Goal: Task Accomplishment & Management: Manage account settings

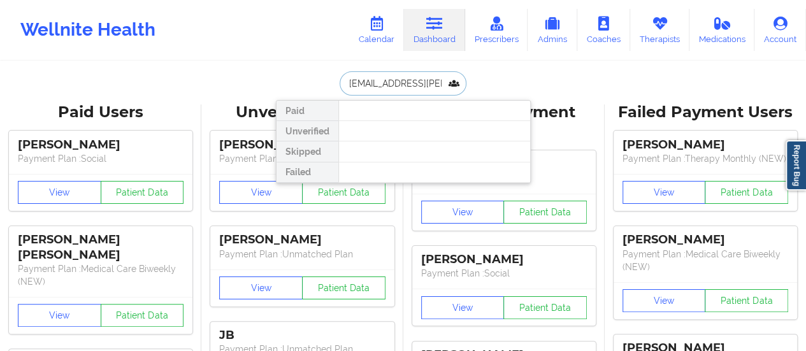
click at [418, 83] on input "[EMAIL_ADDRESS][PERSON_NAME][DOMAIN_NAME]" at bounding box center [403, 83] width 126 height 24
paste input "elbone"
click at [418, 83] on input "[EMAIL_ADDRESS][PERSON_NAME][DOMAIN_NAME]" at bounding box center [403, 83] width 126 height 24
type input "[EMAIL_ADDRESS][DOMAIN_NAME]"
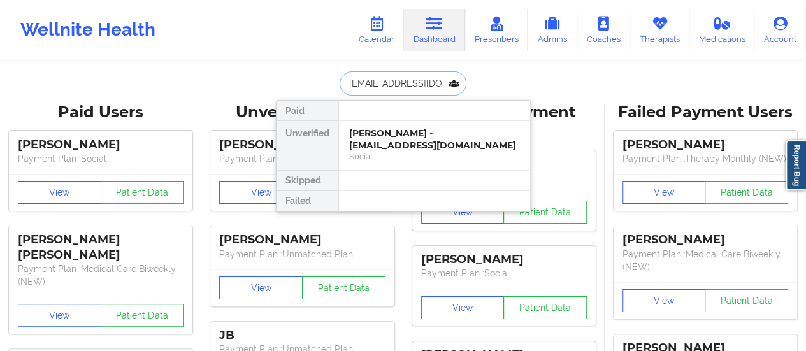
click at [384, 131] on div "[PERSON_NAME] - [EMAIL_ADDRESS][DOMAIN_NAME]" at bounding box center [434, 139] width 171 height 24
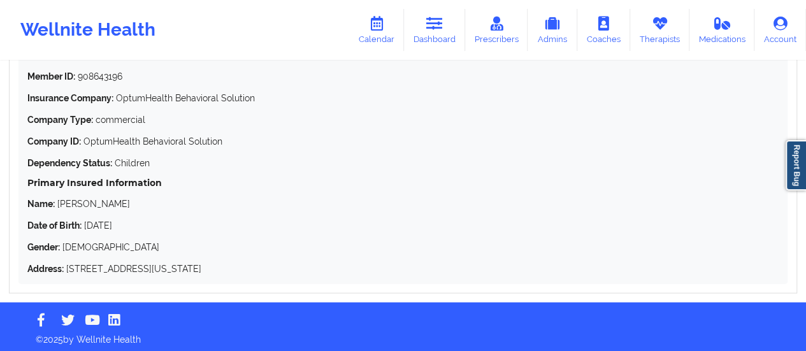
scroll to position [1231, 0]
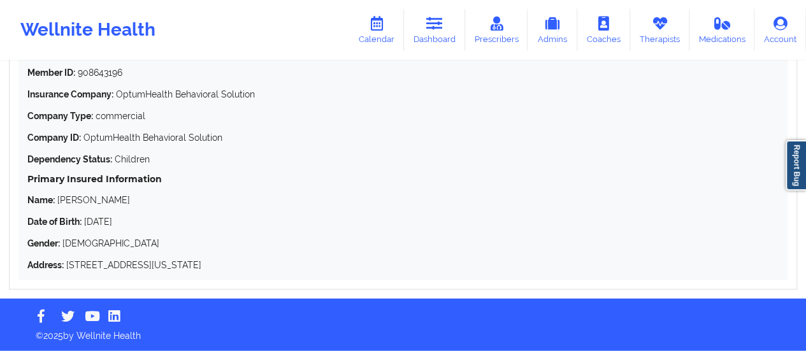
drag, startPoint x: 136, startPoint y: 224, endPoint x: 30, endPoint y: 68, distance: 188.6
click at [30, 68] on div "Member ID: 908643196 Insurance Company: OptumHealth Behavioral Solution Company…" at bounding box center [402, 168] width 751 height 205
copy div "Member ID: 908643196 Insurance Company: OptumHealth Behavioral Solution Company…"
click at [358, 48] on link "Calendar" at bounding box center [376, 30] width 55 height 42
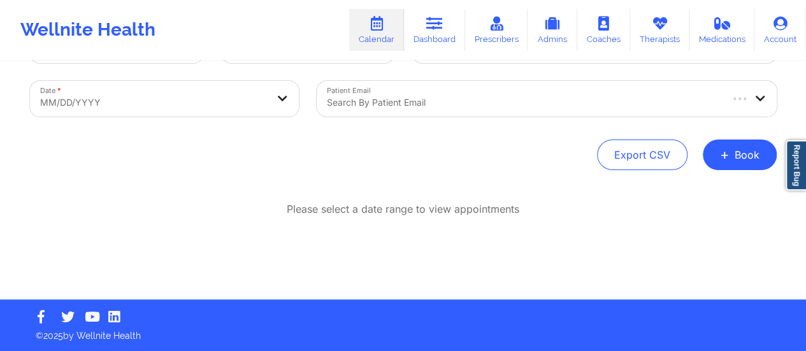
scroll to position [58, 0]
click at [755, 159] on button "+ Book" at bounding box center [740, 155] width 74 height 31
click at [692, 193] on button "Therapy Session" at bounding box center [719, 195] width 98 height 21
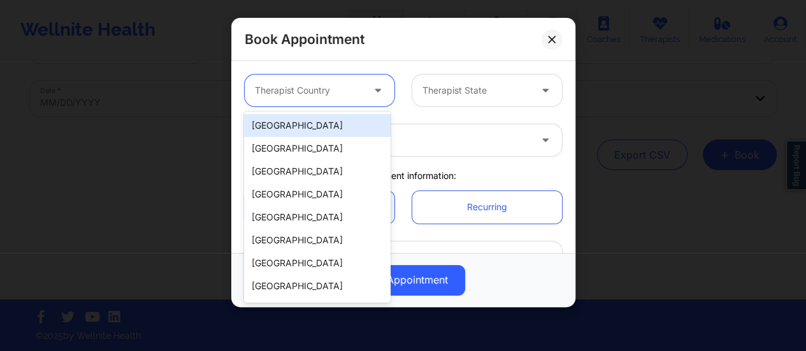
click at [361, 80] on div "Therapist Country" at bounding box center [304, 91] width 119 height 32
click at [348, 133] on div "[GEOGRAPHIC_DATA]" at bounding box center [317, 125] width 147 height 23
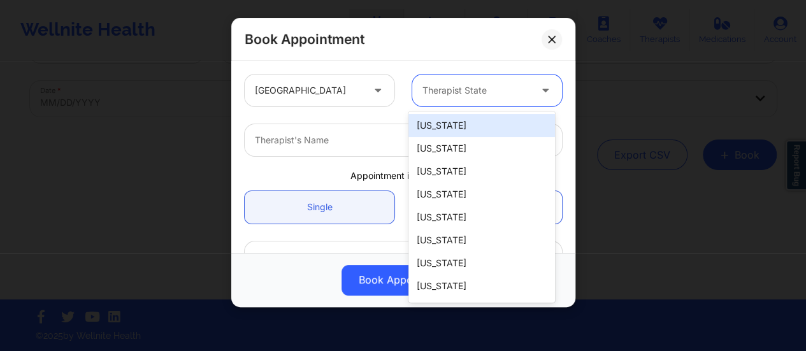
click at [454, 101] on div "Therapist State" at bounding box center [471, 91] width 119 height 32
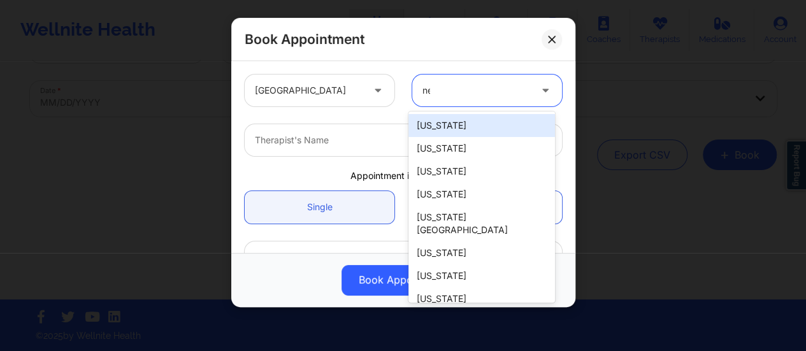
type input "new"
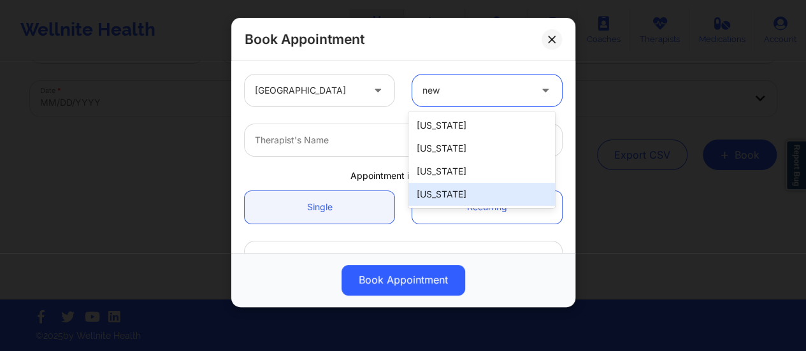
click at [459, 183] on div "[US_STATE]" at bounding box center [482, 194] width 147 height 23
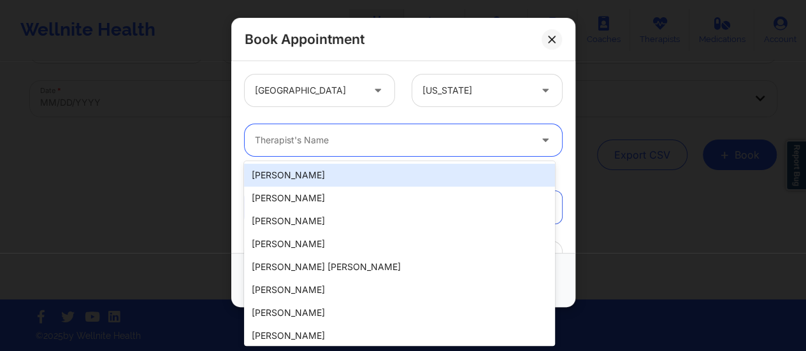
click at [326, 134] on div at bounding box center [392, 140] width 275 height 15
paste input "[PERSON_NAME]"
type input "[PERSON_NAME]"
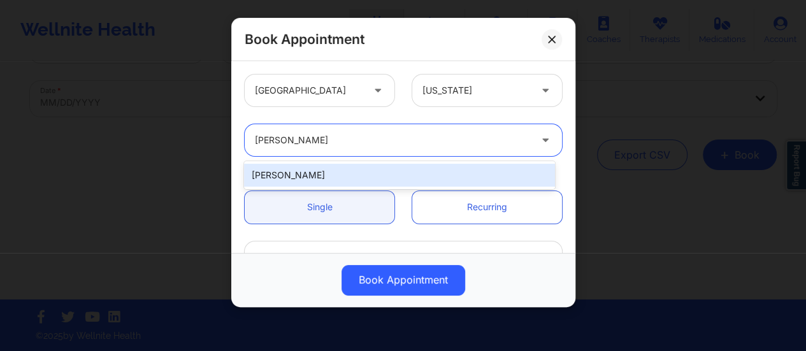
click at [331, 174] on div "[PERSON_NAME]" at bounding box center [399, 175] width 311 height 23
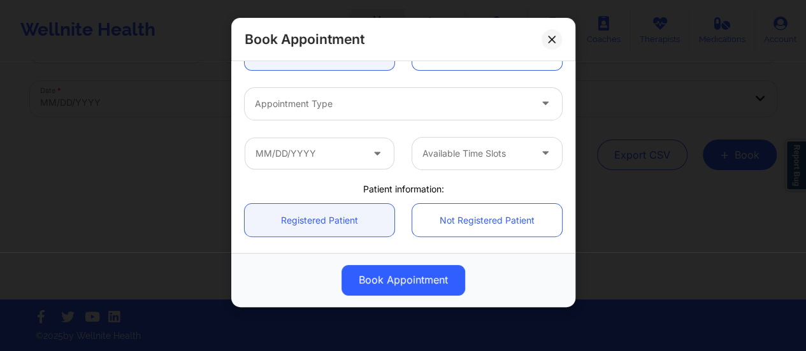
scroll to position [156, 0]
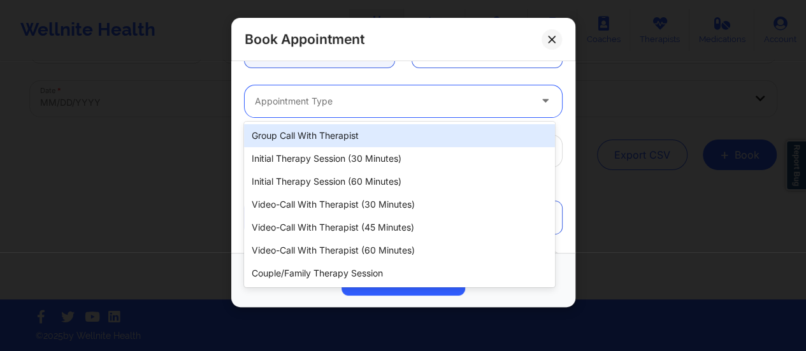
click at [331, 94] on div at bounding box center [392, 101] width 275 height 15
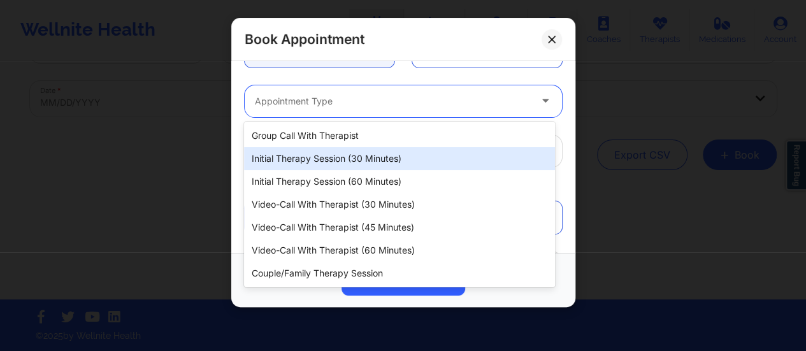
click at [349, 156] on div "Initial Therapy Session (30 minutes)" at bounding box center [399, 158] width 311 height 23
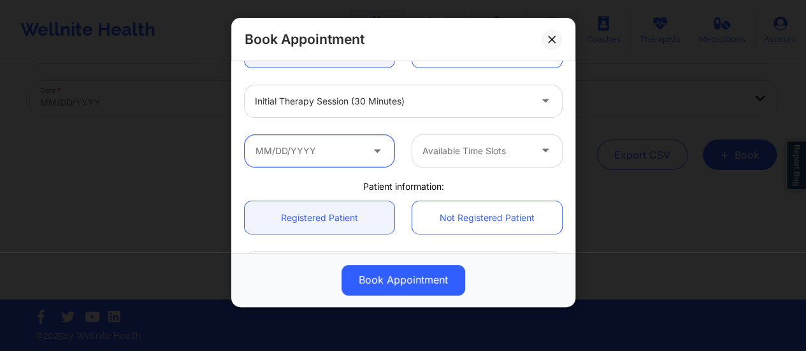
click at [324, 155] on input "text" at bounding box center [320, 151] width 150 height 32
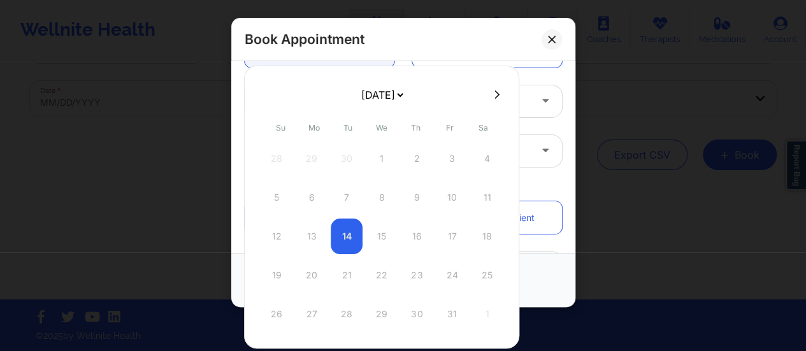
click at [491, 96] on button at bounding box center [497, 94] width 13 height 11
select select "2025-10"
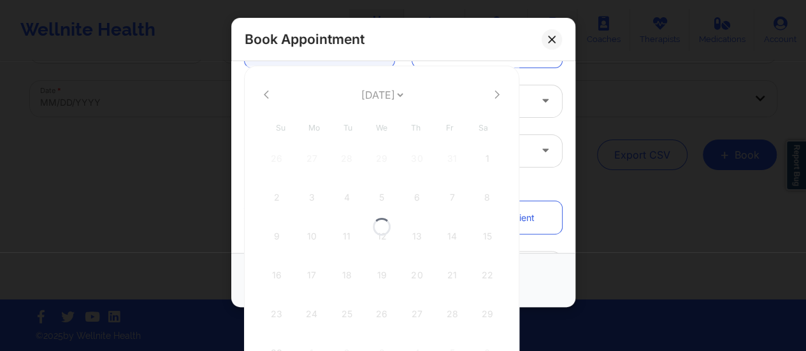
select select "2025-10"
click at [266, 91] on icon at bounding box center [266, 95] width 5 height 10
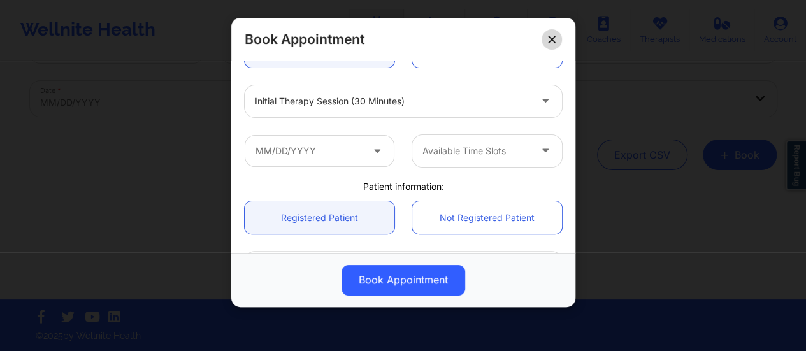
click at [558, 35] on button at bounding box center [552, 39] width 20 height 20
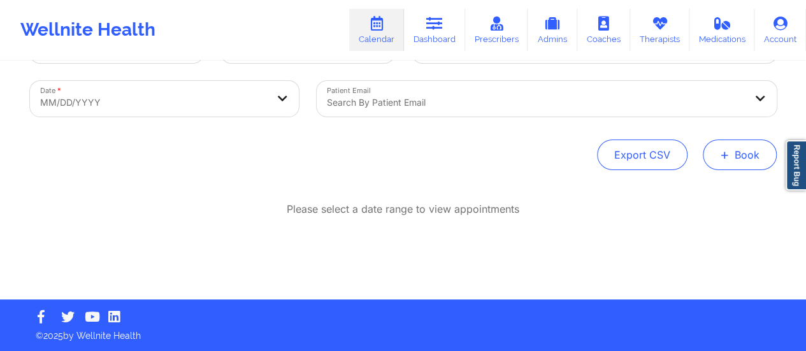
click at [760, 160] on button "+ Book" at bounding box center [740, 155] width 74 height 31
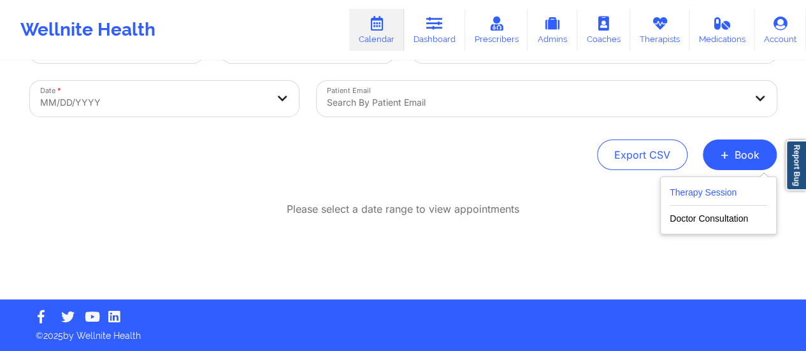
click at [692, 189] on button "Therapy Session" at bounding box center [719, 195] width 98 height 21
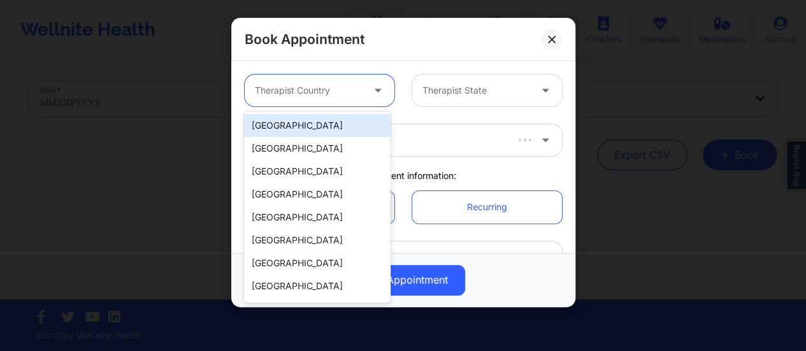
click at [354, 98] on div at bounding box center [309, 90] width 108 height 15
click at [330, 133] on div "[GEOGRAPHIC_DATA]" at bounding box center [317, 125] width 147 height 23
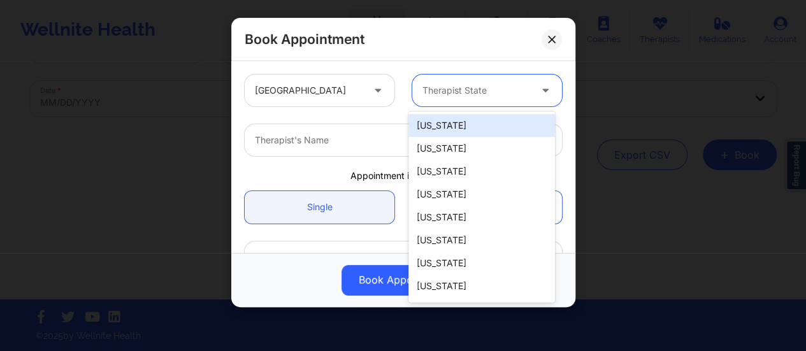
click at [483, 96] on div at bounding box center [477, 90] width 108 height 15
type input "new"
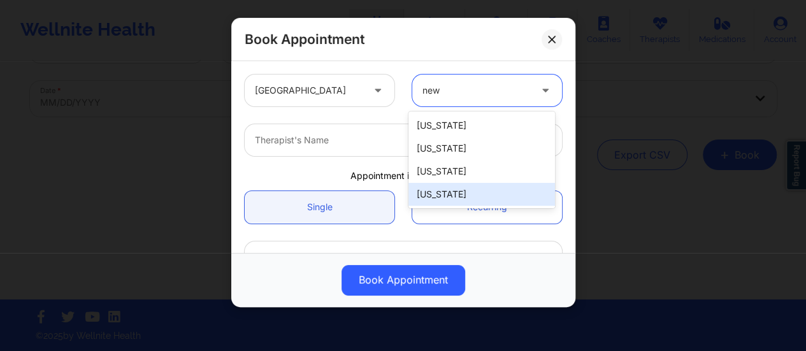
click at [452, 191] on div "[US_STATE]" at bounding box center [482, 194] width 147 height 23
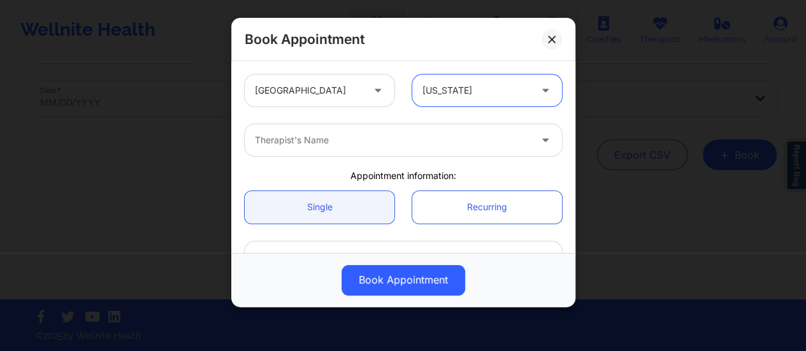
click at [362, 126] on div "Therapist's Name" at bounding box center [388, 140] width 287 height 32
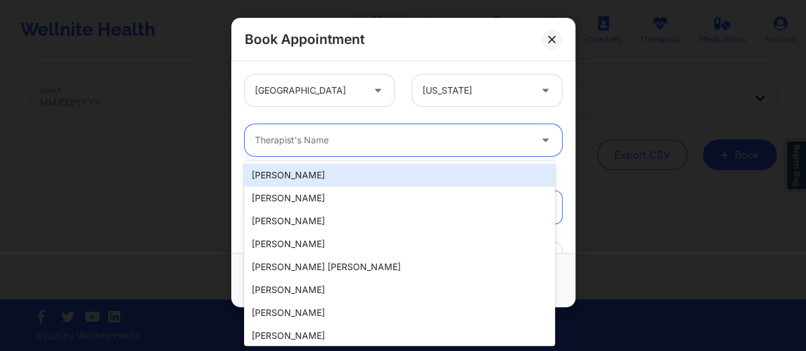
paste input "[PERSON_NAME]"
type input "[PERSON_NAME]"
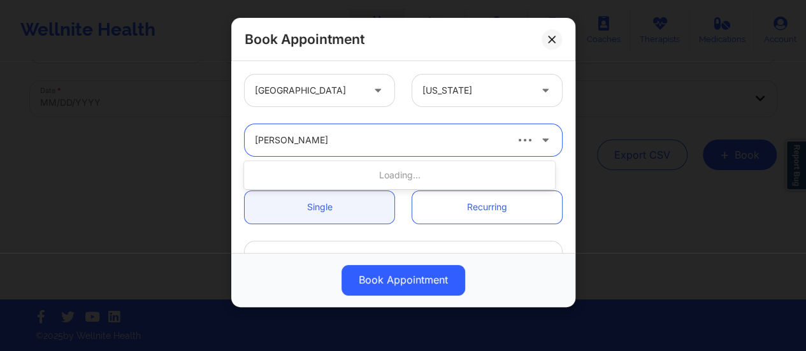
click at [330, 178] on div "Loading..." at bounding box center [399, 175] width 311 height 23
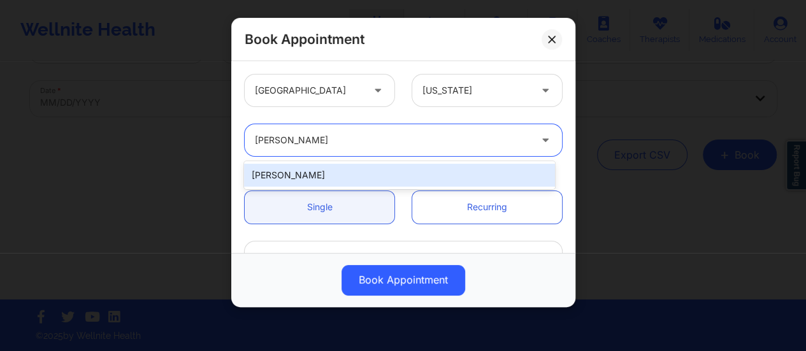
click at [330, 178] on div "[PERSON_NAME]" at bounding box center [399, 175] width 311 height 23
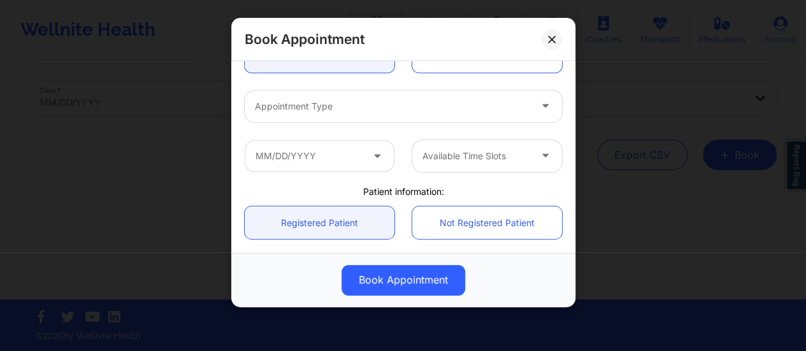
scroll to position [152, 0]
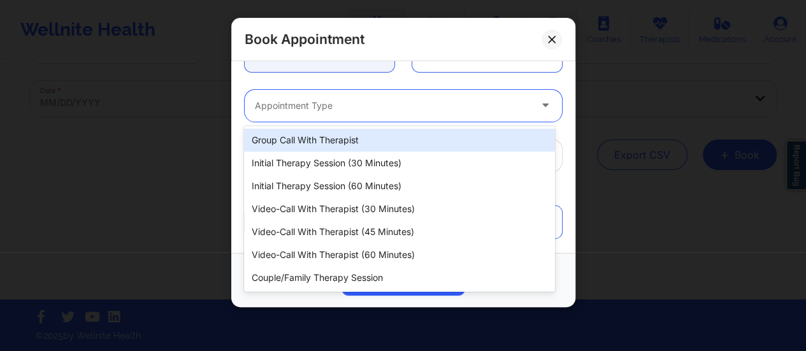
click at [335, 100] on div at bounding box center [392, 105] width 275 height 15
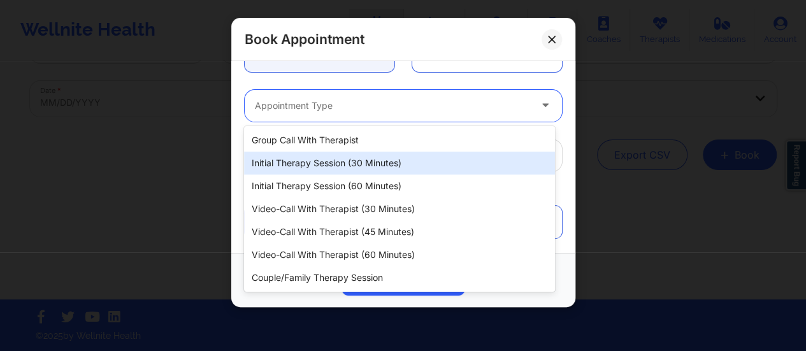
click at [368, 157] on div "Initial Therapy Session (30 minutes)" at bounding box center [399, 163] width 311 height 23
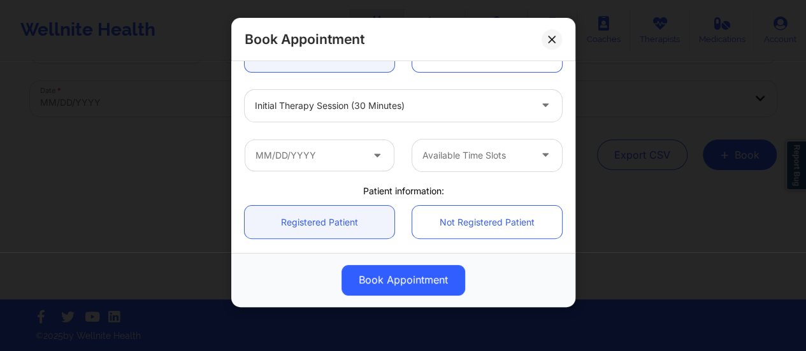
click at [375, 149] on icon at bounding box center [377, 152] width 13 height 11
click at [360, 147] on input "text" at bounding box center [320, 156] width 150 height 32
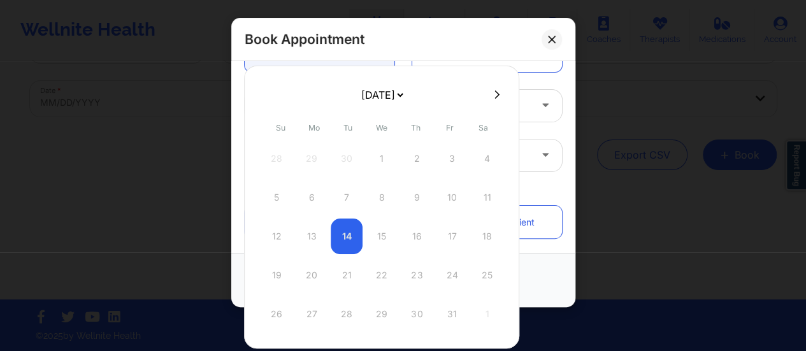
click at [373, 229] on div "12 13 14 15 16 17 18" at bounding box center [382, 237] width 242 height 36
drag, startPoint x: 373, startPoint y: 229, endPoint x: 308, endPoint y: -77, distance: 312.6
click at [308, 0] on html "Wellnite Health Calendar Dashboard Prescribers Admins Coaches Therapists Medica…" at bounding box center [403, 117] width 806 height 351
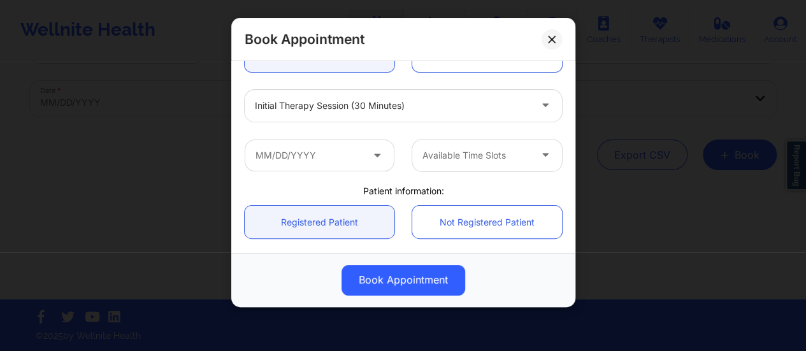
click at [562, 38] on div "Book Appointment" at bounding box center [403, 39] width 344 height 43
click at [549, 41] on icon at bounding box center [551, 39] width 7 height 7
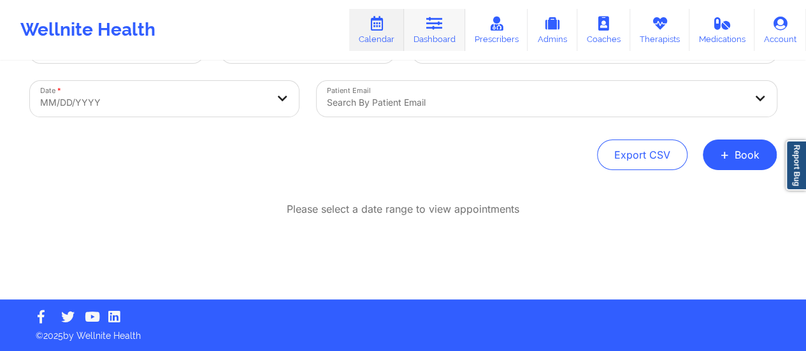
click at [449, 34] on link "Dashboard" at bounding box center [434, 30] width 61 height 42
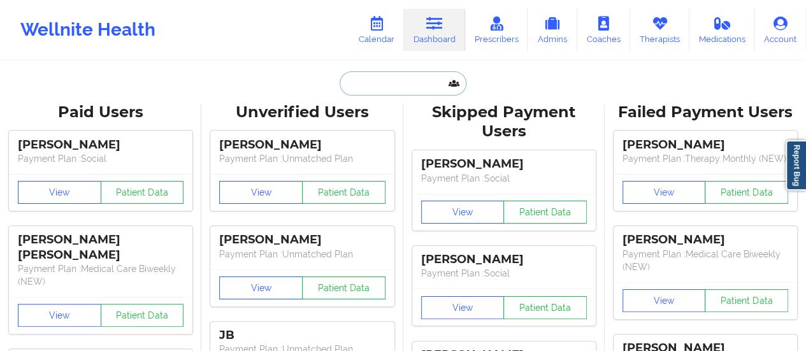
paste input "[EMAIL_ADDRESS][DOMAIN_NAME]"
click at [419, 88] on input "text" at bounding box center [403, 83] width 126 height 24
type input "[EMAIL_ADDRESS][DOMAIN_NAME]"
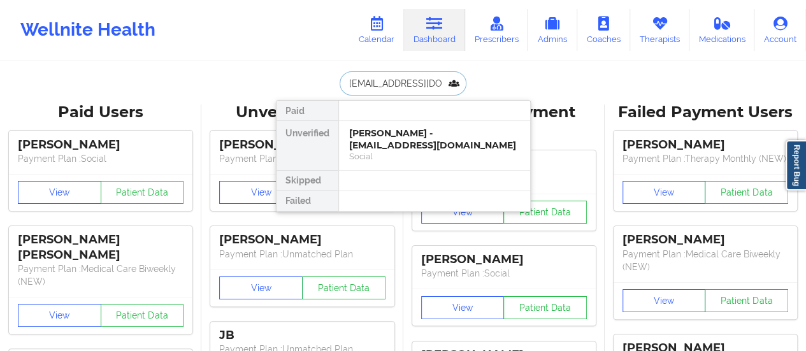
scroll to position [0, 3]
click at [422, 136] on div "[PERSON_NAME] - [EMAIL_ADDRESS][DOMAIN_NAME]" at bounding box center [434, 139] width 171 height 24
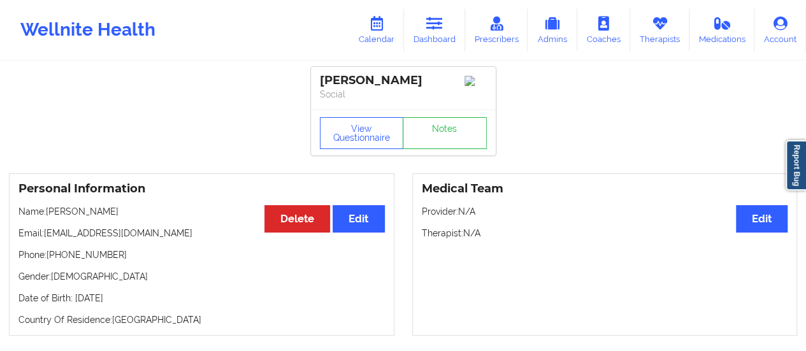
drag, startPoint x: 147, startPoint y: 213, endPoint x: 48, endPoint y: 217, distance: 98.2
click at [48, 217] on p "Name: [PERSON_NAME]" at bounding box center [201, 211] width 366 height 13
copy p "[PERSON_NAME]"
